Goal: Task Accomplishment & Management: Complete application form

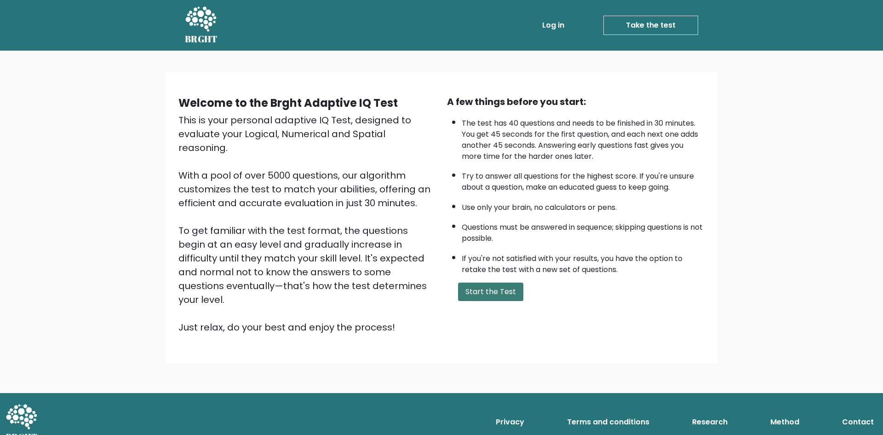
click at [478, 284] on button "Start the Test" at bounding box center [490, 291] width 65 height 18
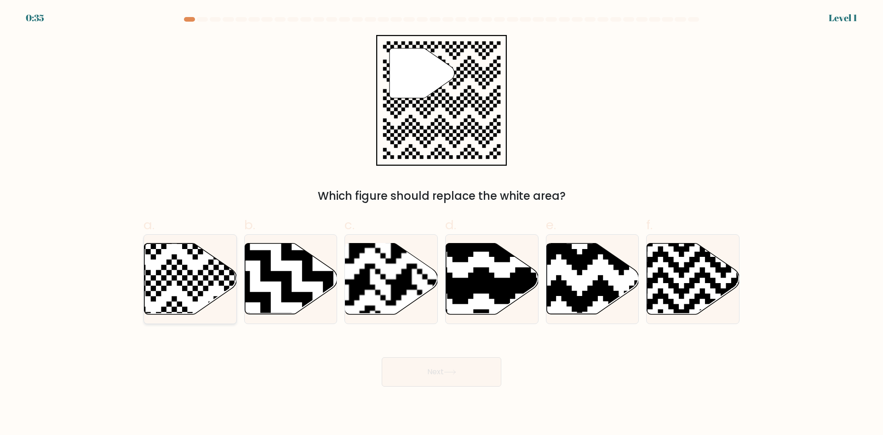
click at [180, 280] on icon at bounding box center [190, 278] width 92 height 71
click at [442, 224] on input "a." at bounding box center [442, 221] width 0 height 6
radio input "true"
click at [480, 373] on button "Next" at bounding box center [442, 371] width 120 height 29
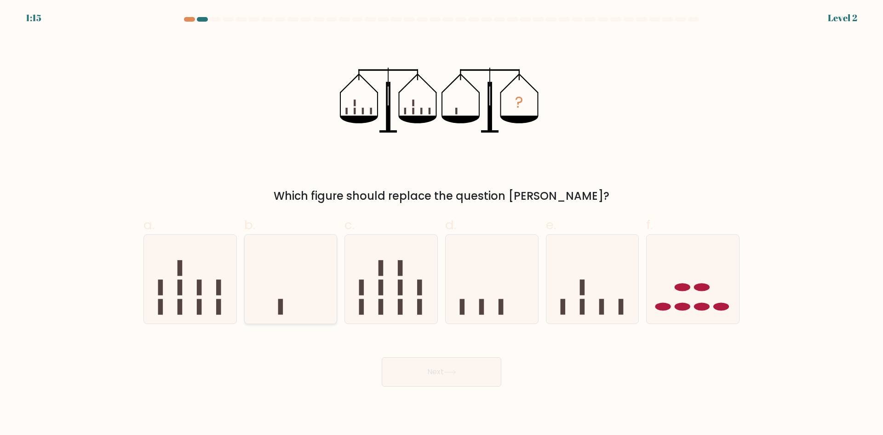
click at [285, 299] on icon at bounding box center [291, 279] width 92 height 76
click at [442, 224] on input "b." at bounding box center [442, 221] width 0 height 6
radio input "true"
click at [447, 374] on icon at bounding box center [450, 371] width 12 height 5
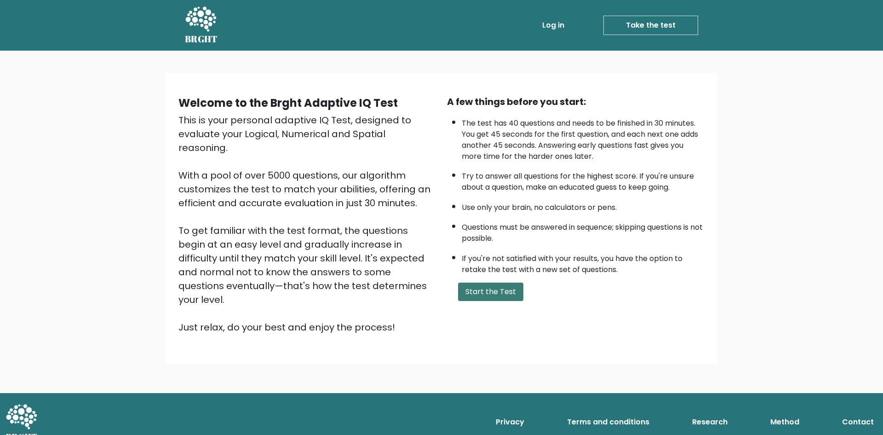
click at [510, 294] on button "Start the Test" at bounding box center [490, 291] width 65 height 18
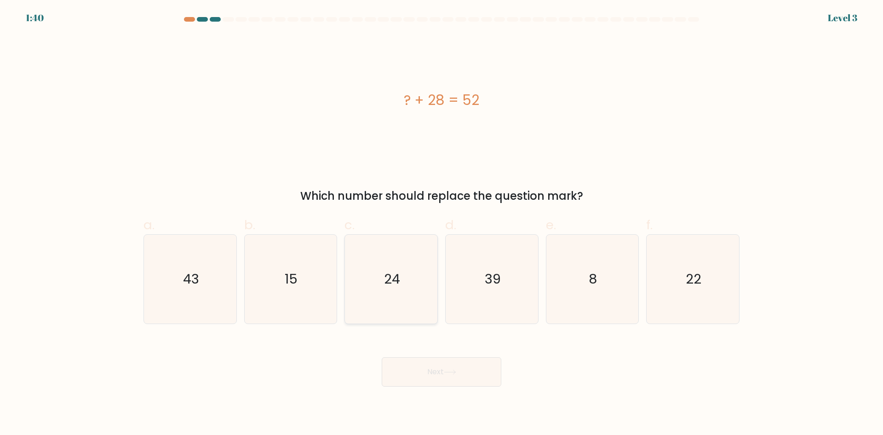
click at [422, 284] on icon "24" at bounding box center [391, 279] width 89 height 89
click at [442, 224] on input "c. 24" at bounding box center [442, 221] width 0 height 6
radio input "true"
click at [454, 378] on button "Next" at bounding box center [442, 371] width 120 height 29
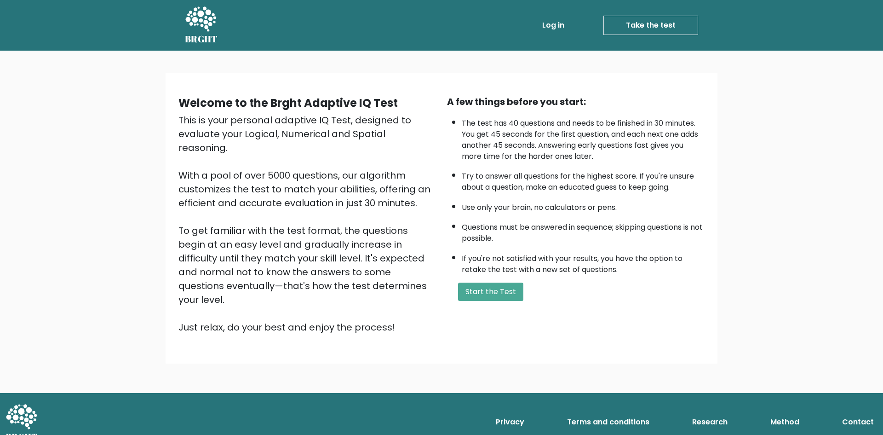
click at [682, 22] on link "Take the test" at bounding box center [651, 25] width 95 height 19
click at [651, 24] on link "Take the test" at bounding box center [651, 25] width 95 height 19
click at [508, 298] on button "Start the Test" at bounding box center [490, 291] width 65 height 18
